Goal: Check status

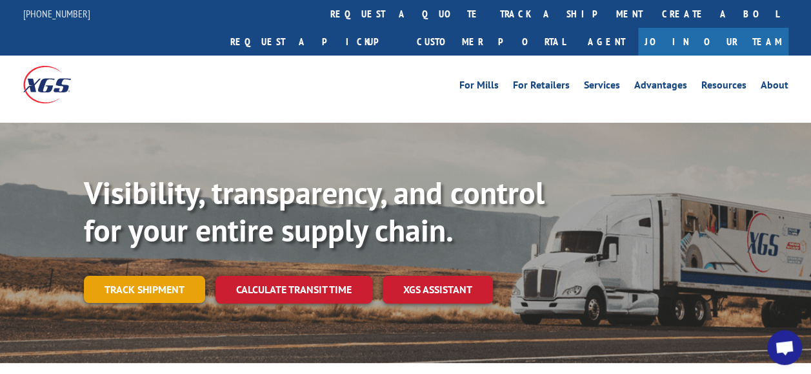
click at [183, 276] on link "Track shipment" at bounding box center [144, 289] width 121 height 27
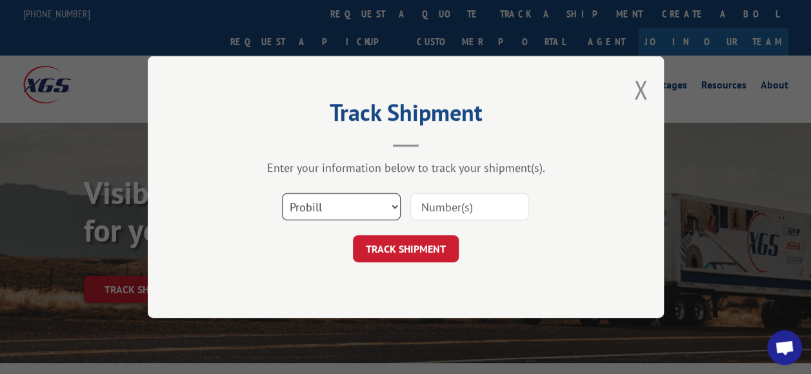
click at [358, 204] on select "Select category... Probill BOL PO" at bounding box center [341, 206] width 119 height 27
select select "po"
click at [282, 193] on select "Select category... Probill BOL PO" at bounding box center [341, 206] width 119 height 27
click at [434, 205] on input at bounding box center [470, 206] width 119 height 27
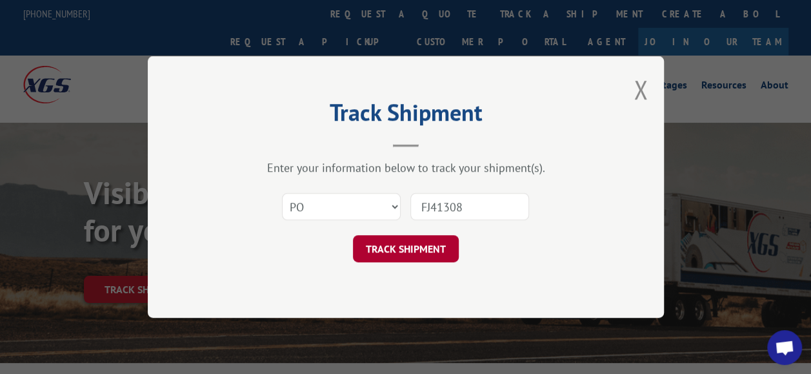
type input "FJ41308"
click at [416, 251] on button "TRACK SHIPMENT" at bounding box center [406, 248] width 106 height 27
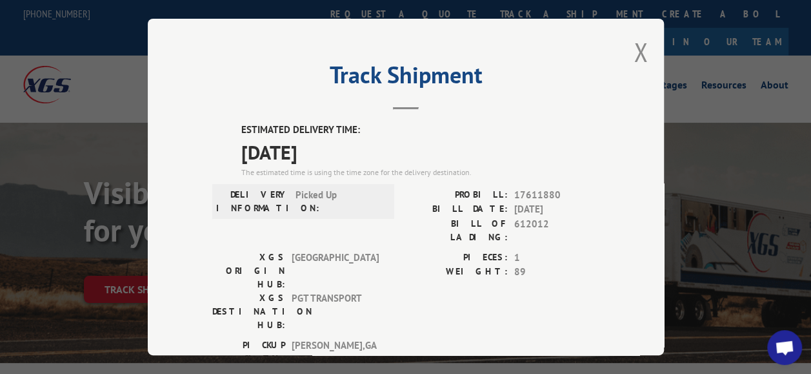
click at [116, 57] on div "Track Shipment ESTIMATED DELIVERY TIME: [DATE] The estimated time is using the …" at bounding box center [405, 187] width 811 height 374
